Goal: Find specific page/section: Find specific page/section

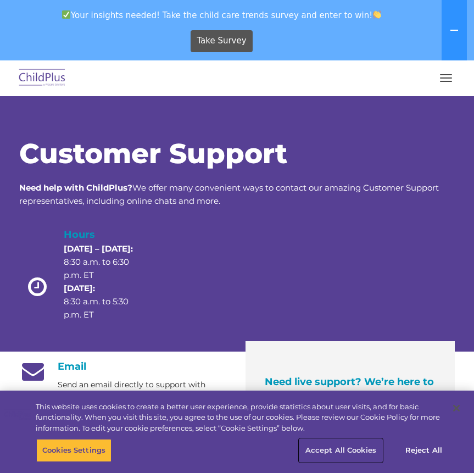
click at [353, 451] on button "Accept All Cookies" at bounding box center [340, 450] width 83 height 23
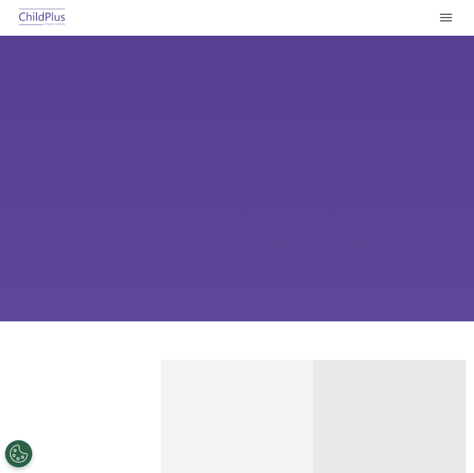
select select "MEDIUM"
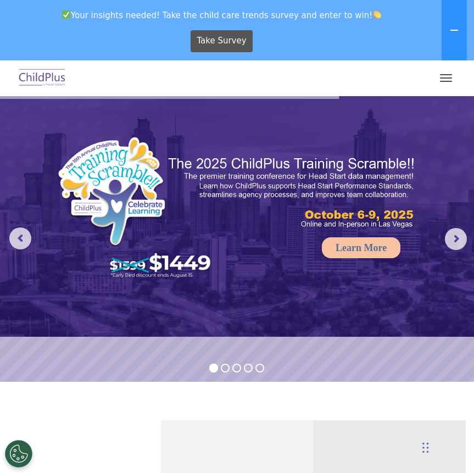
click at [448, 70] on button "button" at bounding box center [445, 78] width 23 height 18
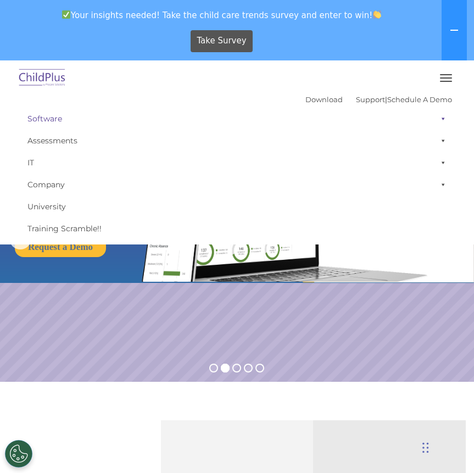
click at [52, 119] on link "Software" at bounding box center [237, 119] width 430 height 22
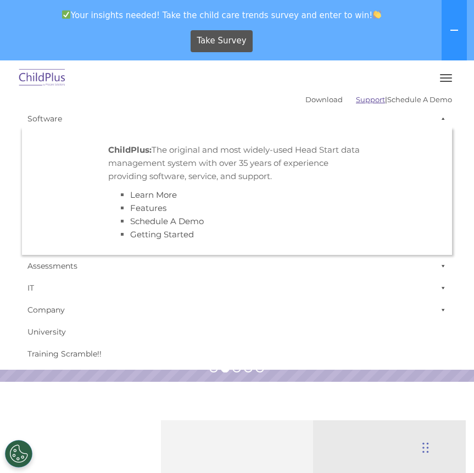
click at [356, 102] on link "Support" at bounding box center [370, 99] width 29 height 9
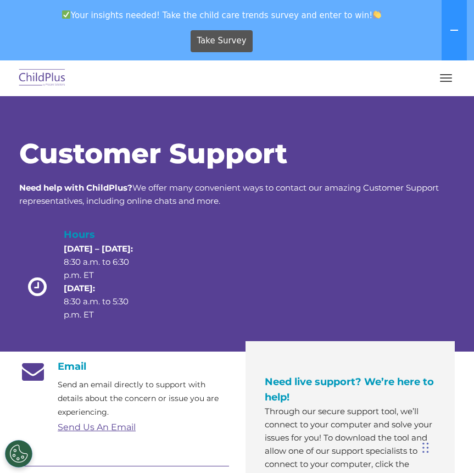
click at [443, 76] on button "button" at bounding box center [445, 78] width 23 height 18
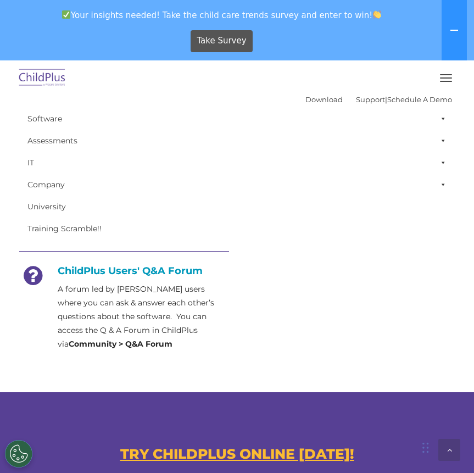
scroll to position [495, 0]
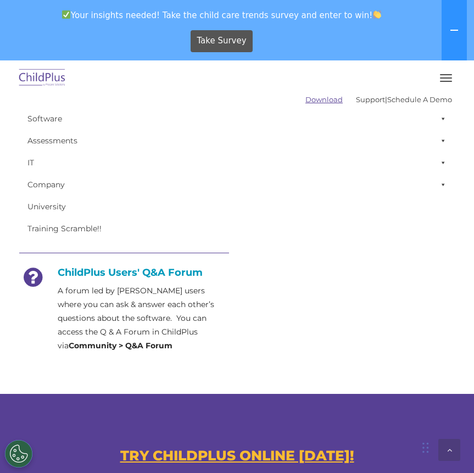
click at [305, 100] on link "Download" at bounding box center [323, 99] width 37 height 9
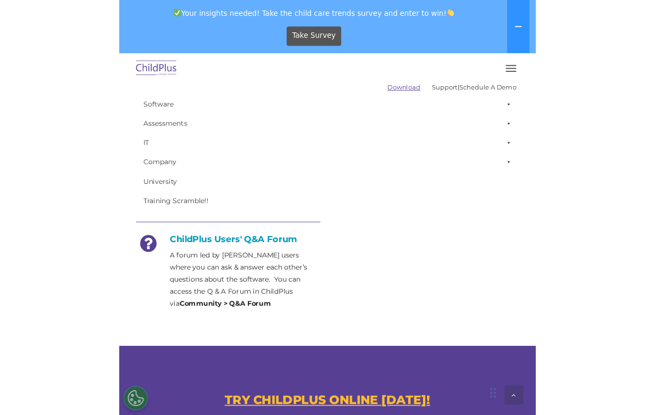
scroll to position [443, 0]
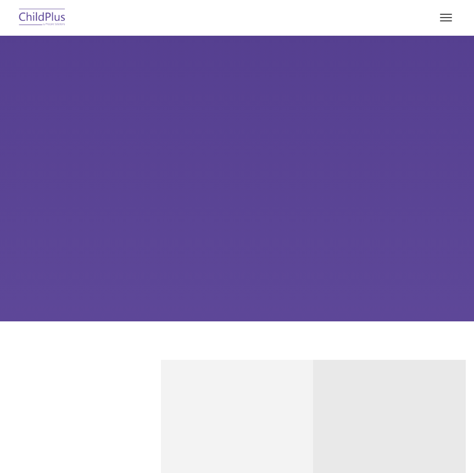
select select "MEDIUM"
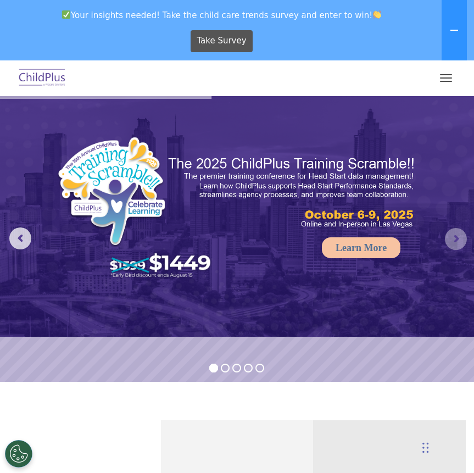
click at [455, 241] on rs-arrow at bounding box center [456, 239] width 22 height 22
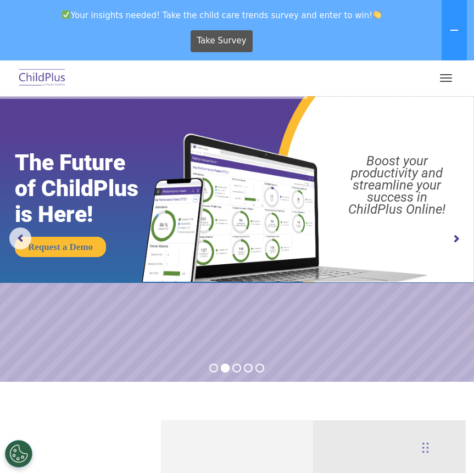
click at [457, 239] on rs-arrow at bounding box center [456, 239] width 22 height 22
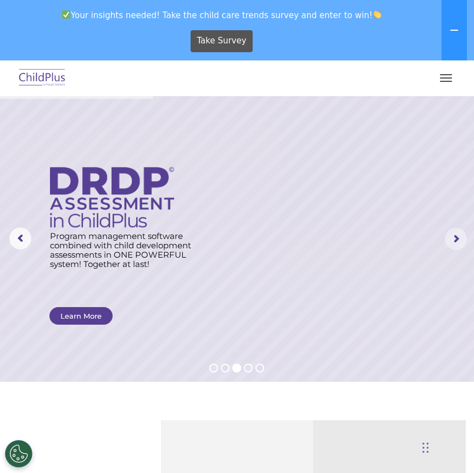
click at [457, 239] on rs-arrow at bounding box center [456, 239] width 22 height 22
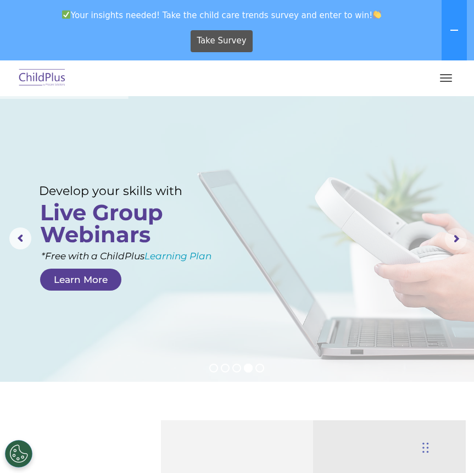
click at [462, 237] on rs-arrow at bounding box center [456, 239] width 22 height 22
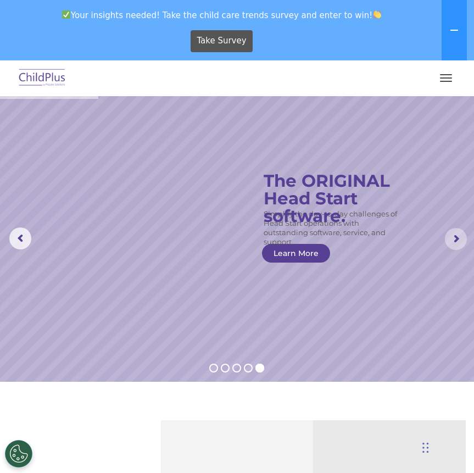
click at [456, 242] on rs-arrow at bounding box center [456, 239] width 22 height 22
